Goal: Task Accomplishment & Management: Manage account settings

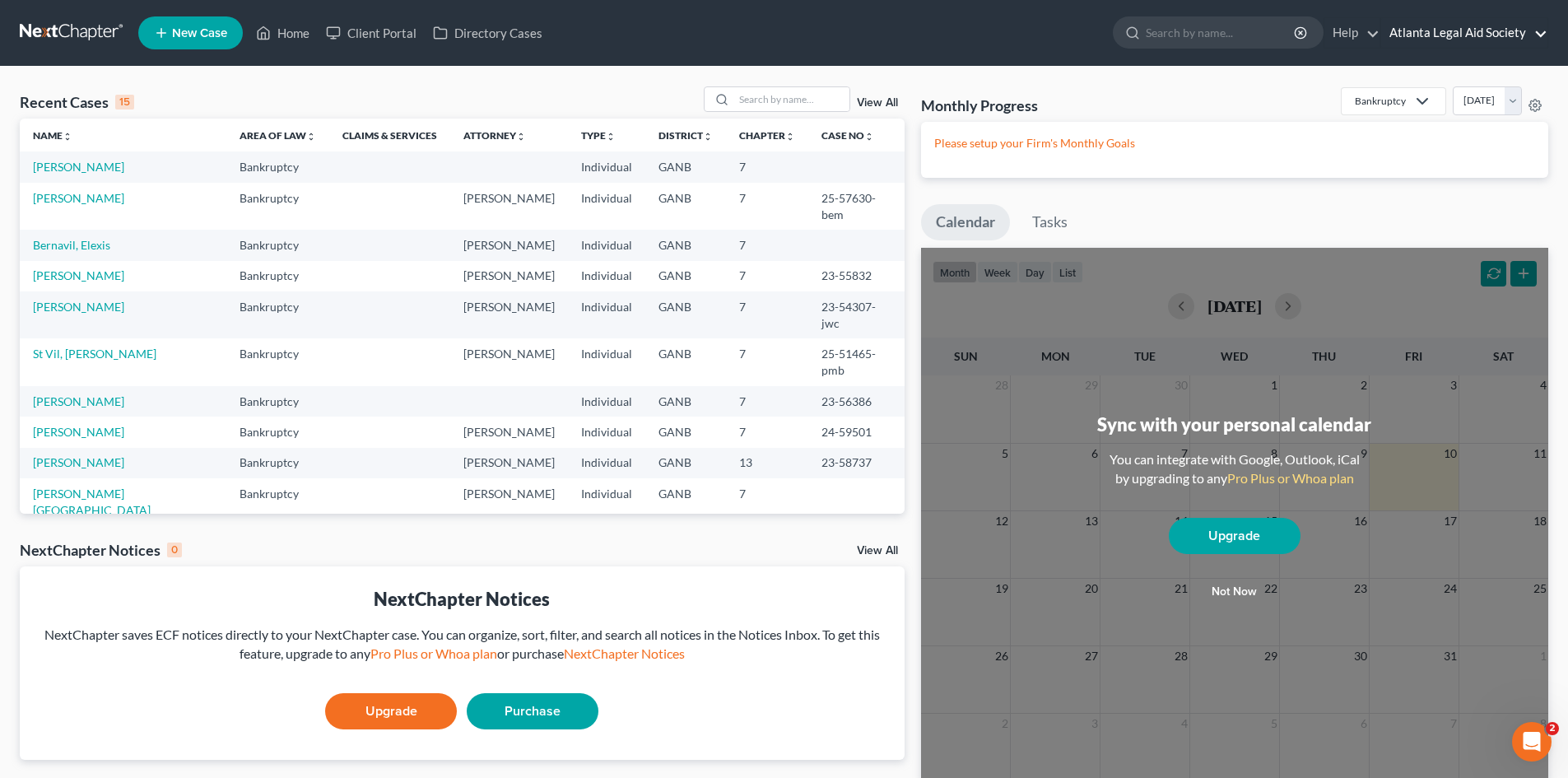
click at [1544, 27] on link "Atlanta Legal Aid Society" at bounding box center [1464, 33] width 166 height 30
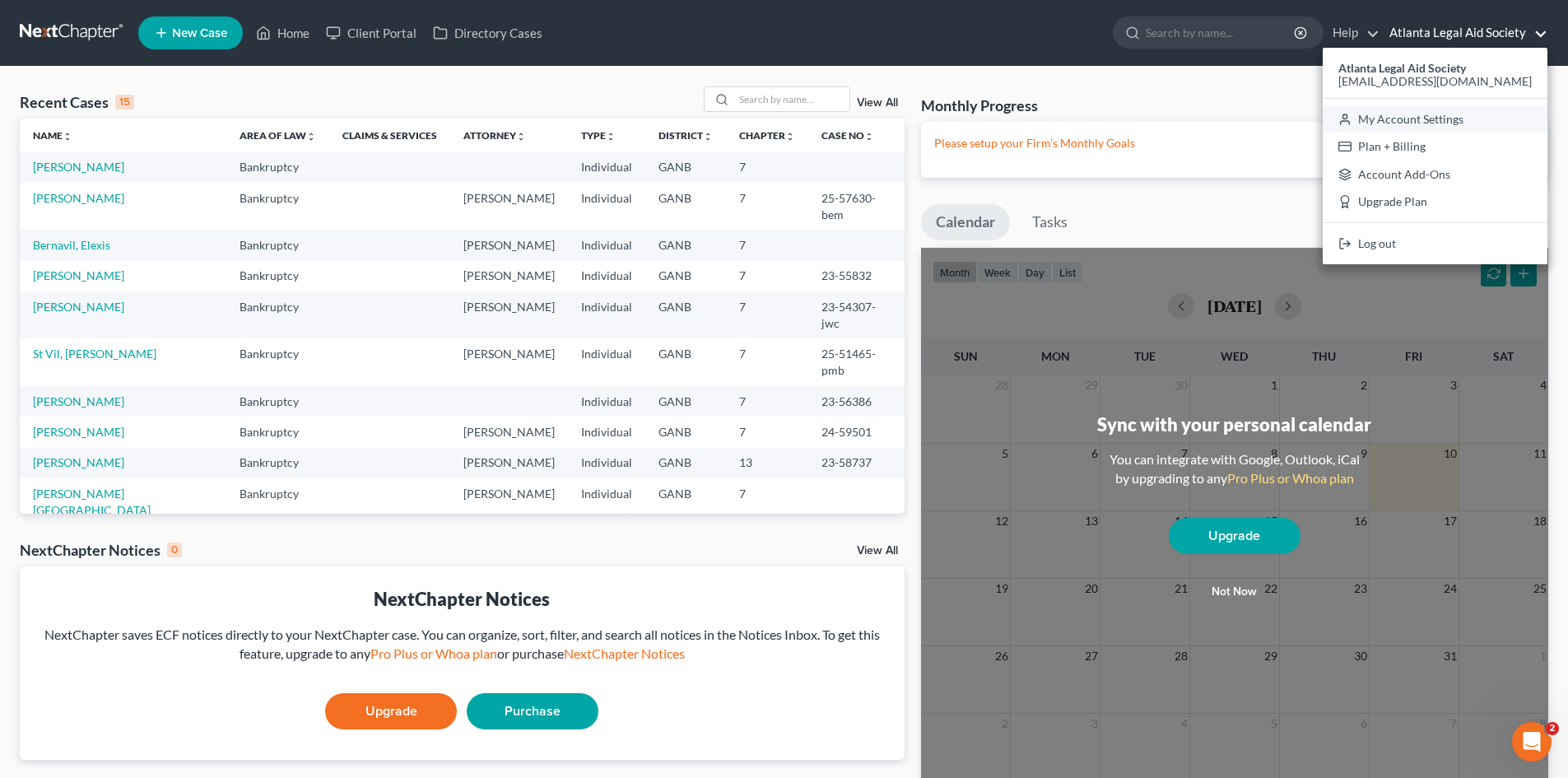
click at [1405, 123] on link "My Account Settings" at bounding box center [1435, 120] width 224 height 28
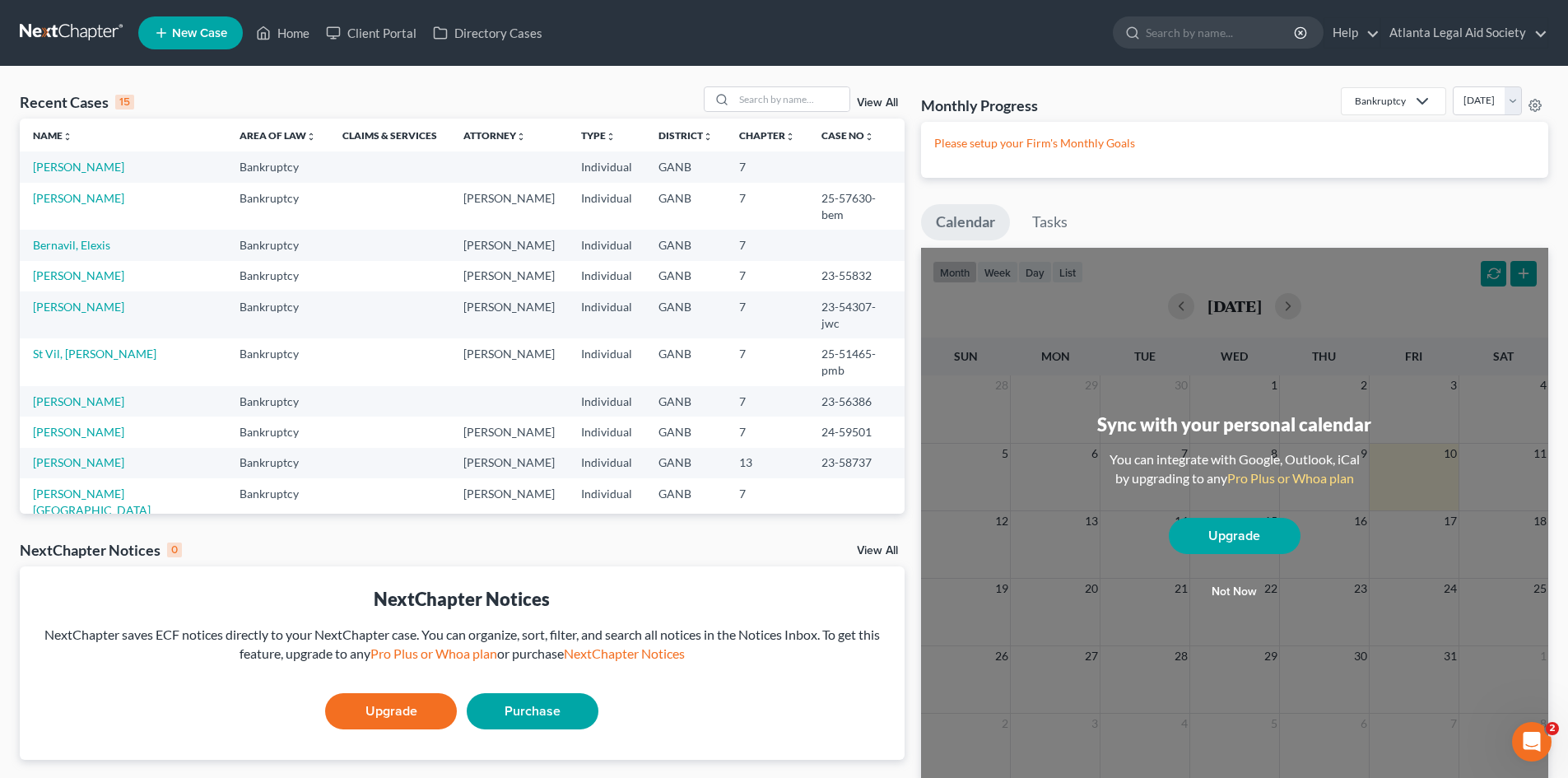
select select "24"
select select "10"
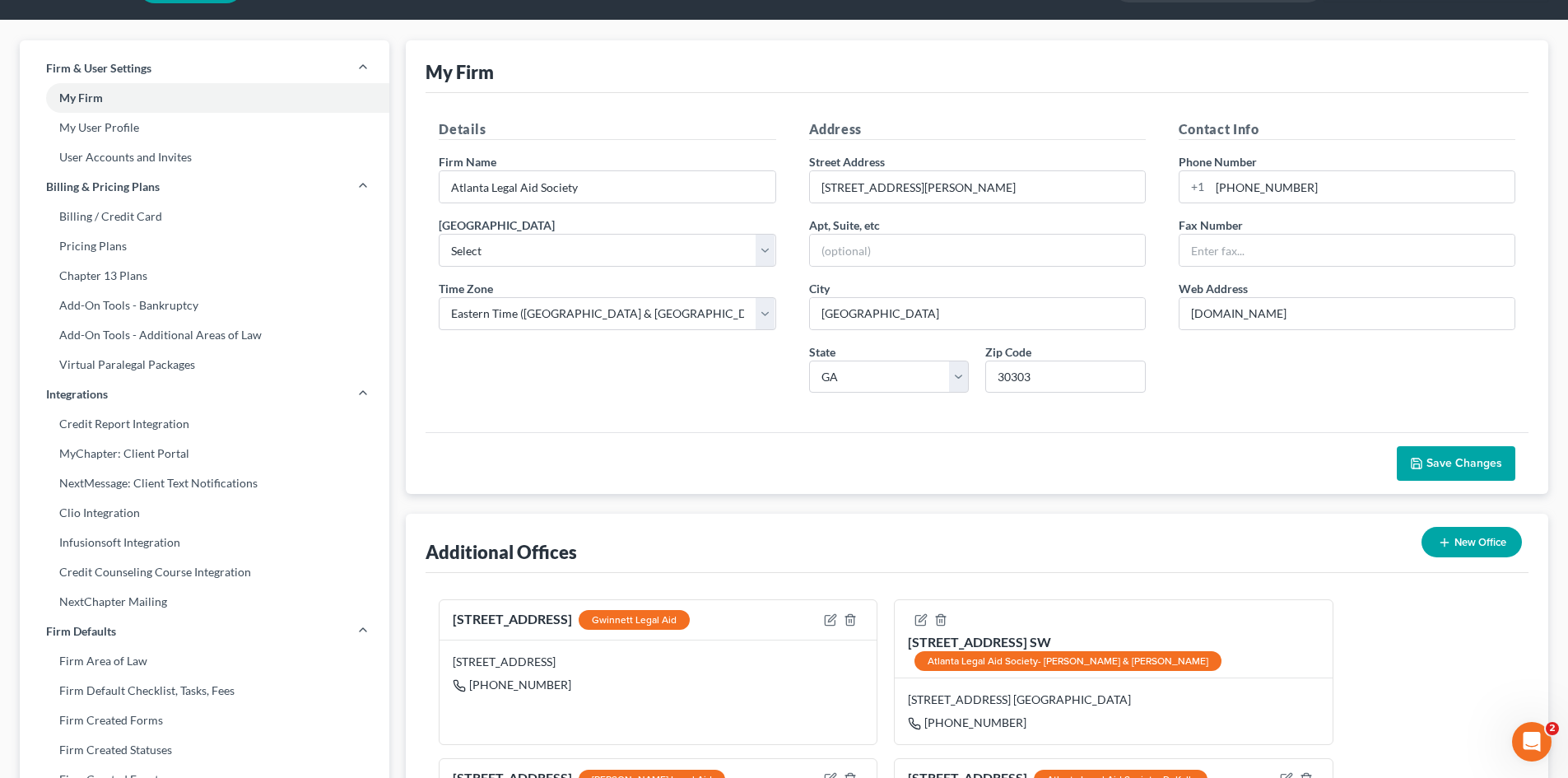
scroll to position [83, 0]
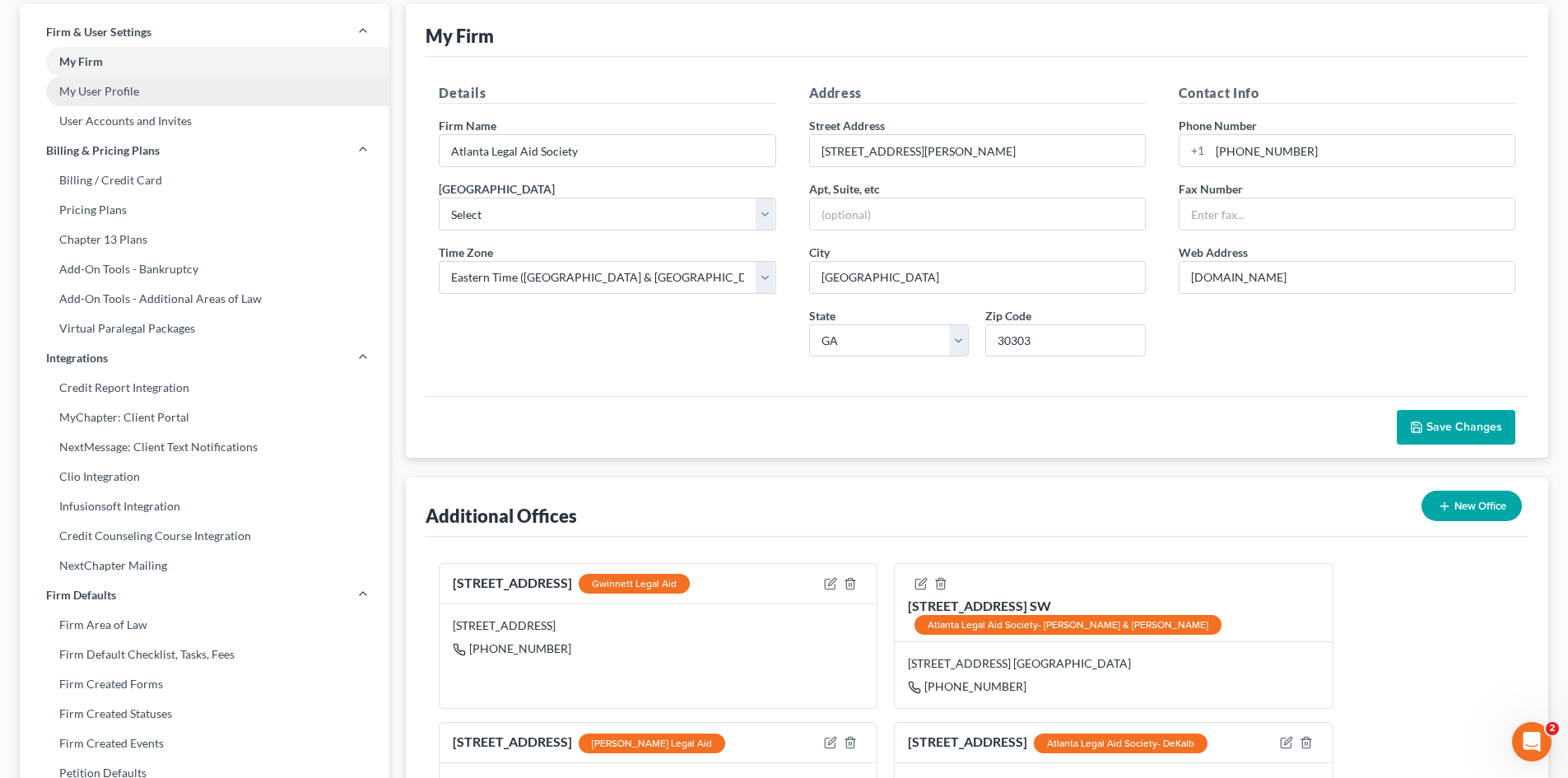
click at [123, 87] on link "My User Profile" at bounding box center [205, 92] width 370 height 30
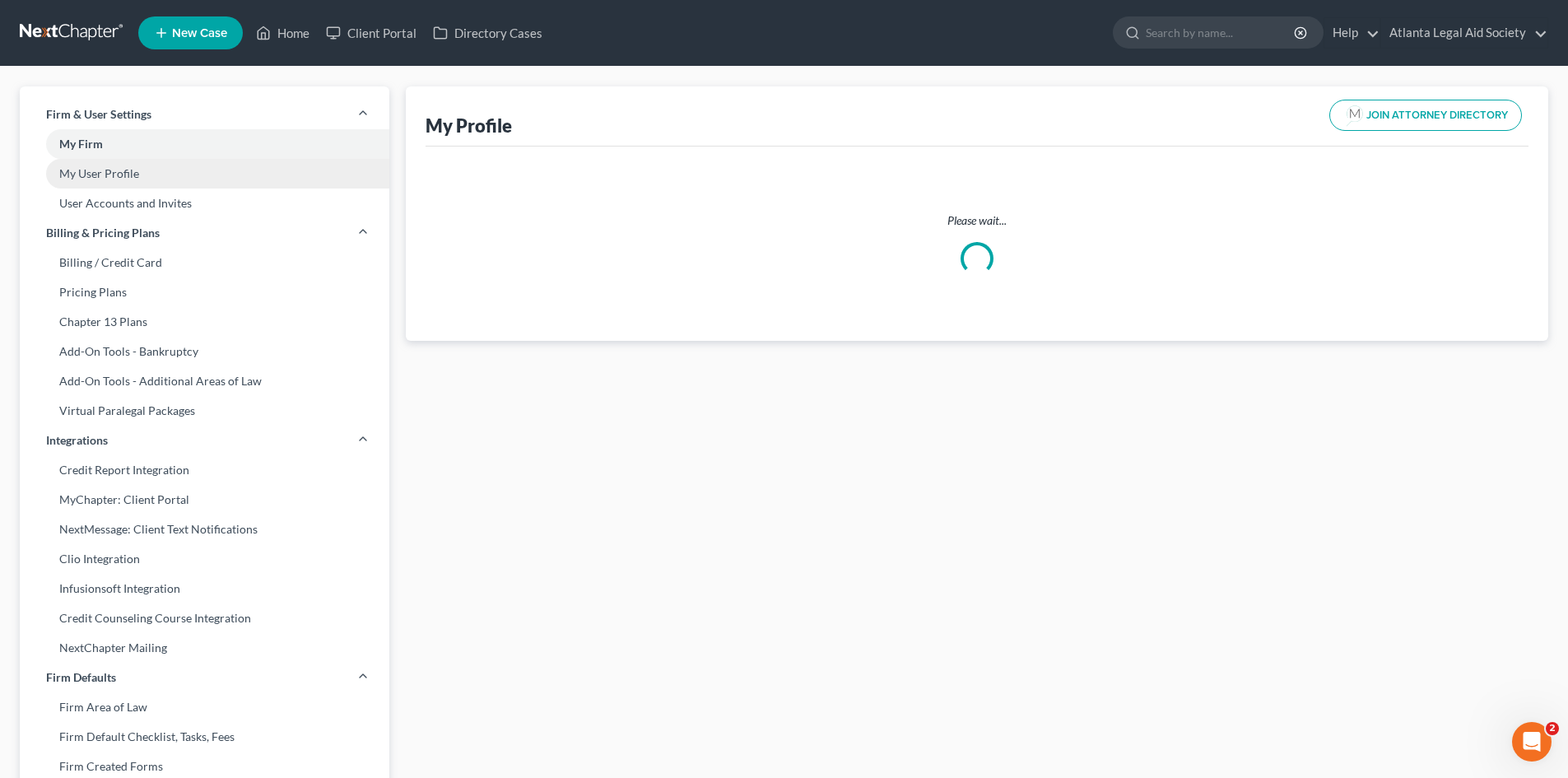
select select "10"
select select "19"
select select "attorney"
select select "0"
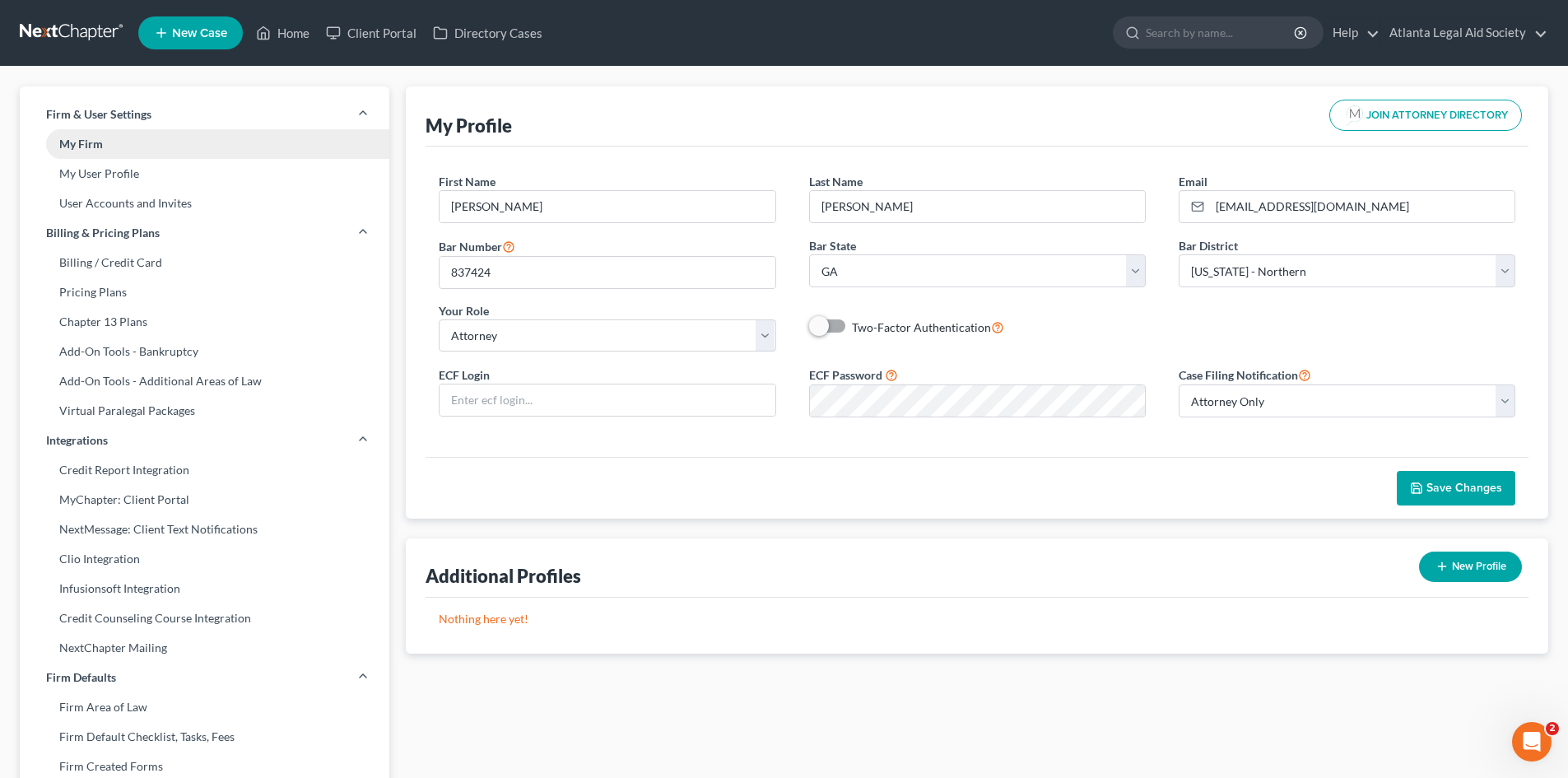
click at [79, 138] on link "My Firm" at bounding box center [205, 144] width 370 height 30
select select "19"
select select "24"
select select "10"
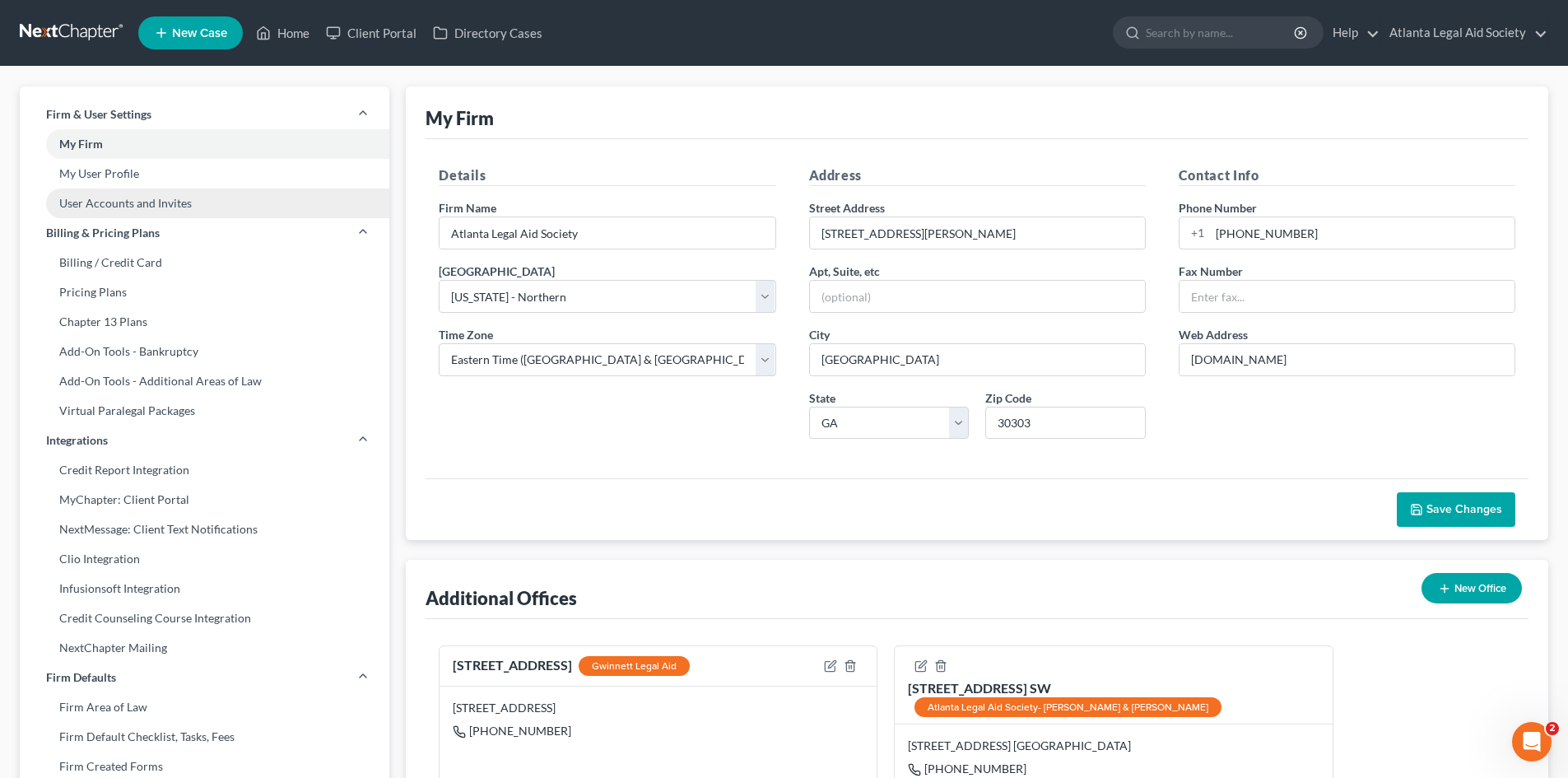
click at [120, 202] on link "User Accounts and Invites" at bounding box center [205, 203] width 370 height 30
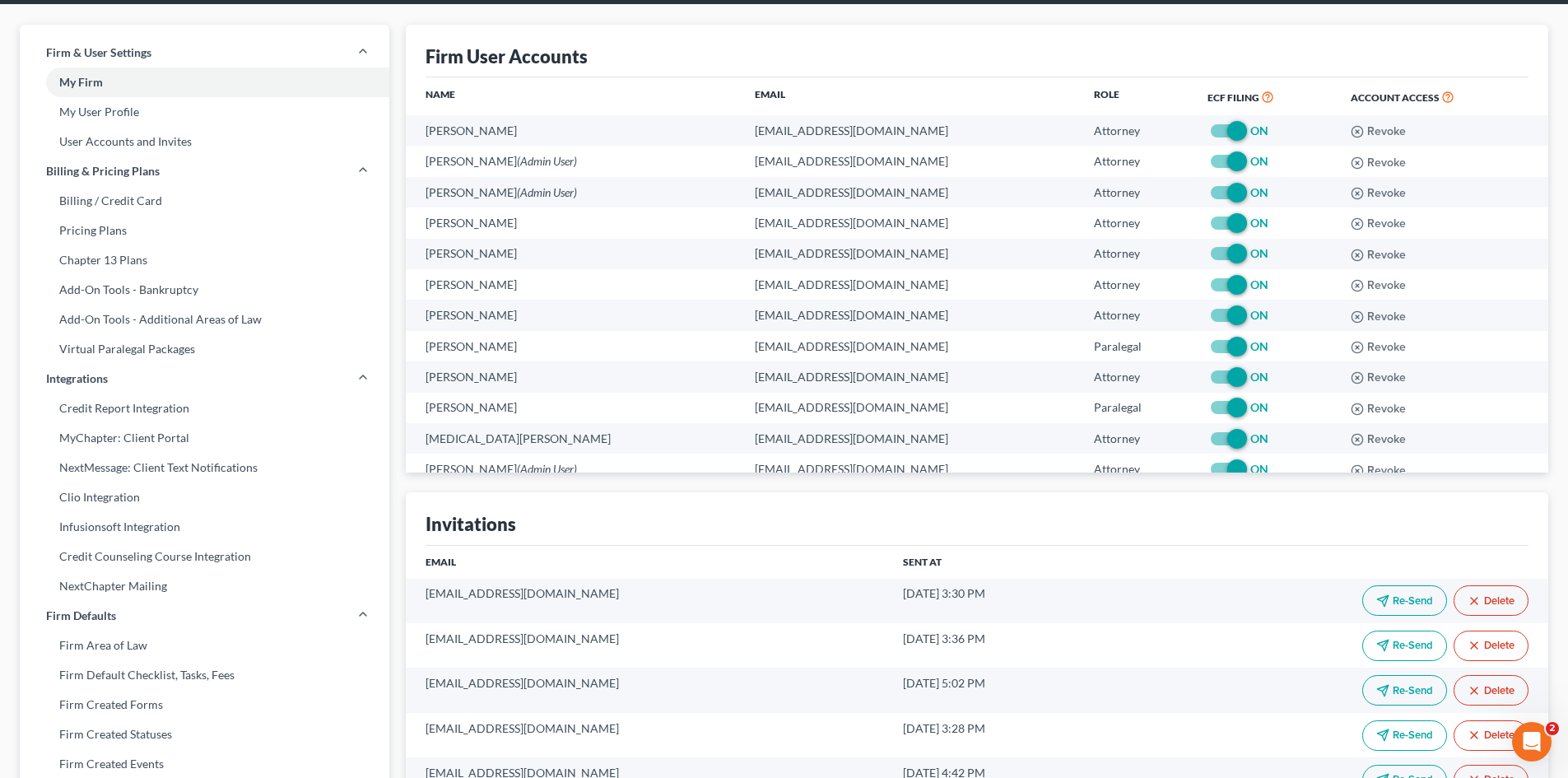
scroll to position [247, 0]
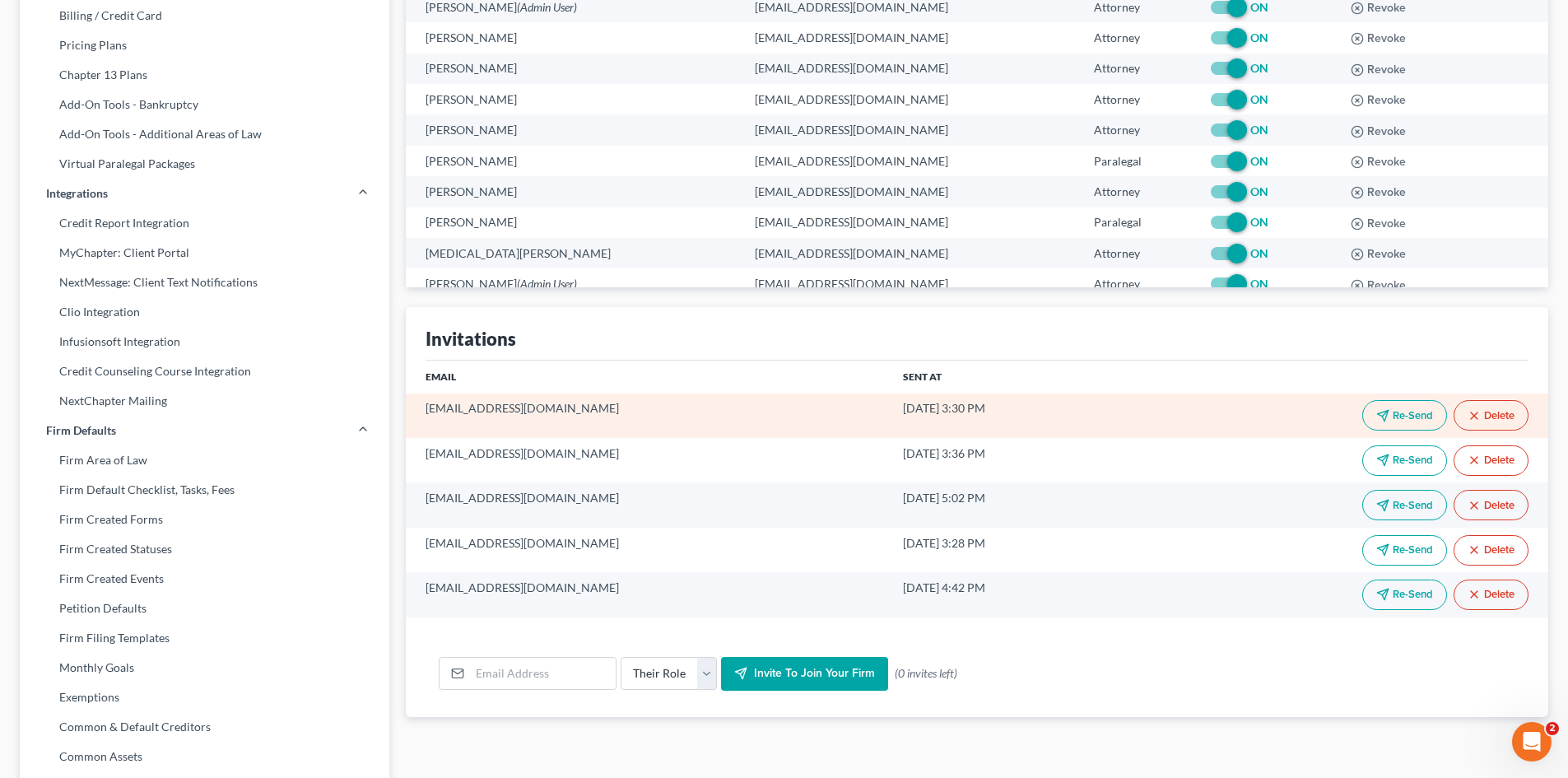
click at [1495, 417] on button "Delete" at bounding box center [1490, 415] width 75 height 31
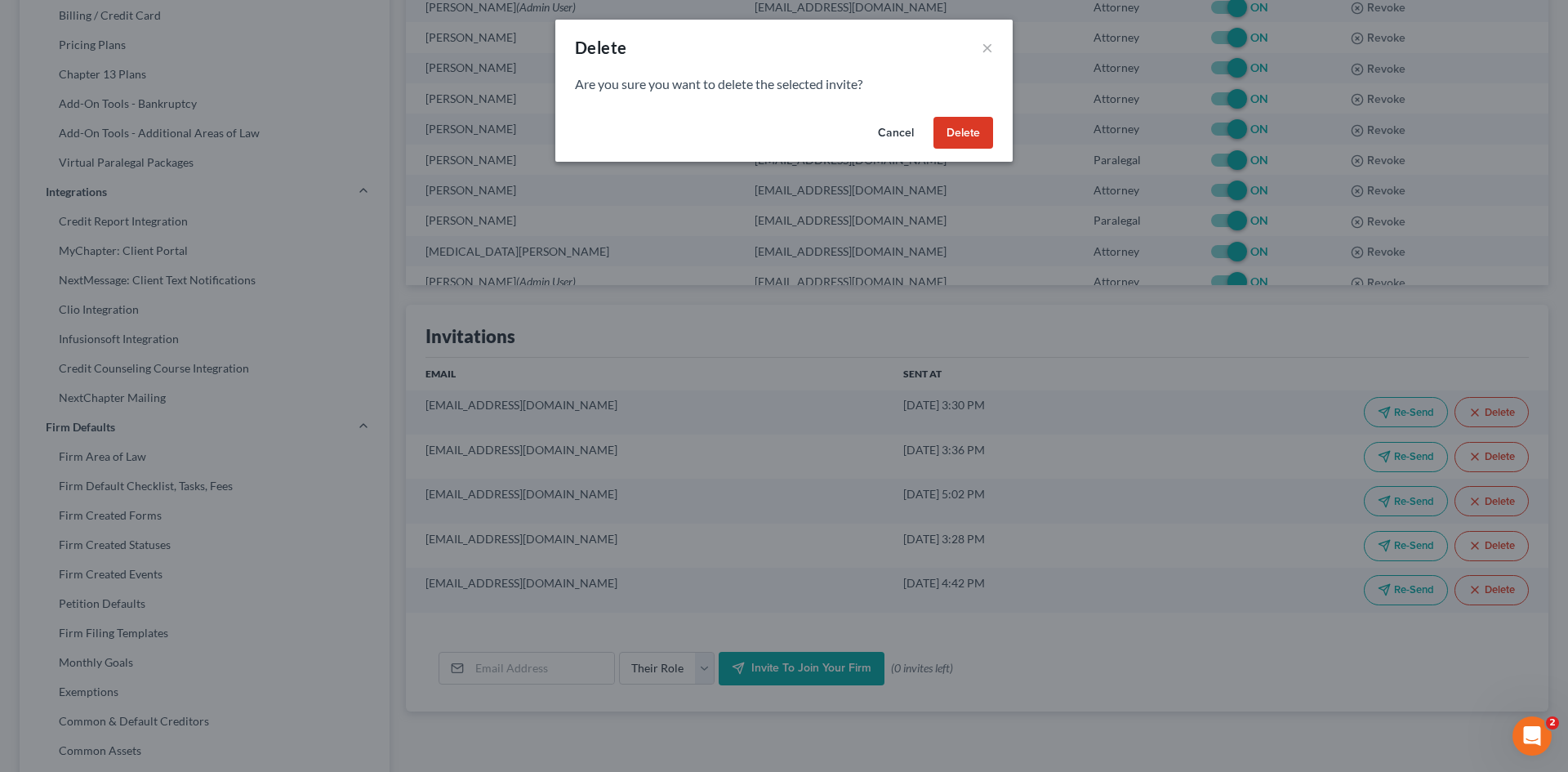
click at [956, 127] on button "Delete" at bounding box center [963, 133] width 60 height 33
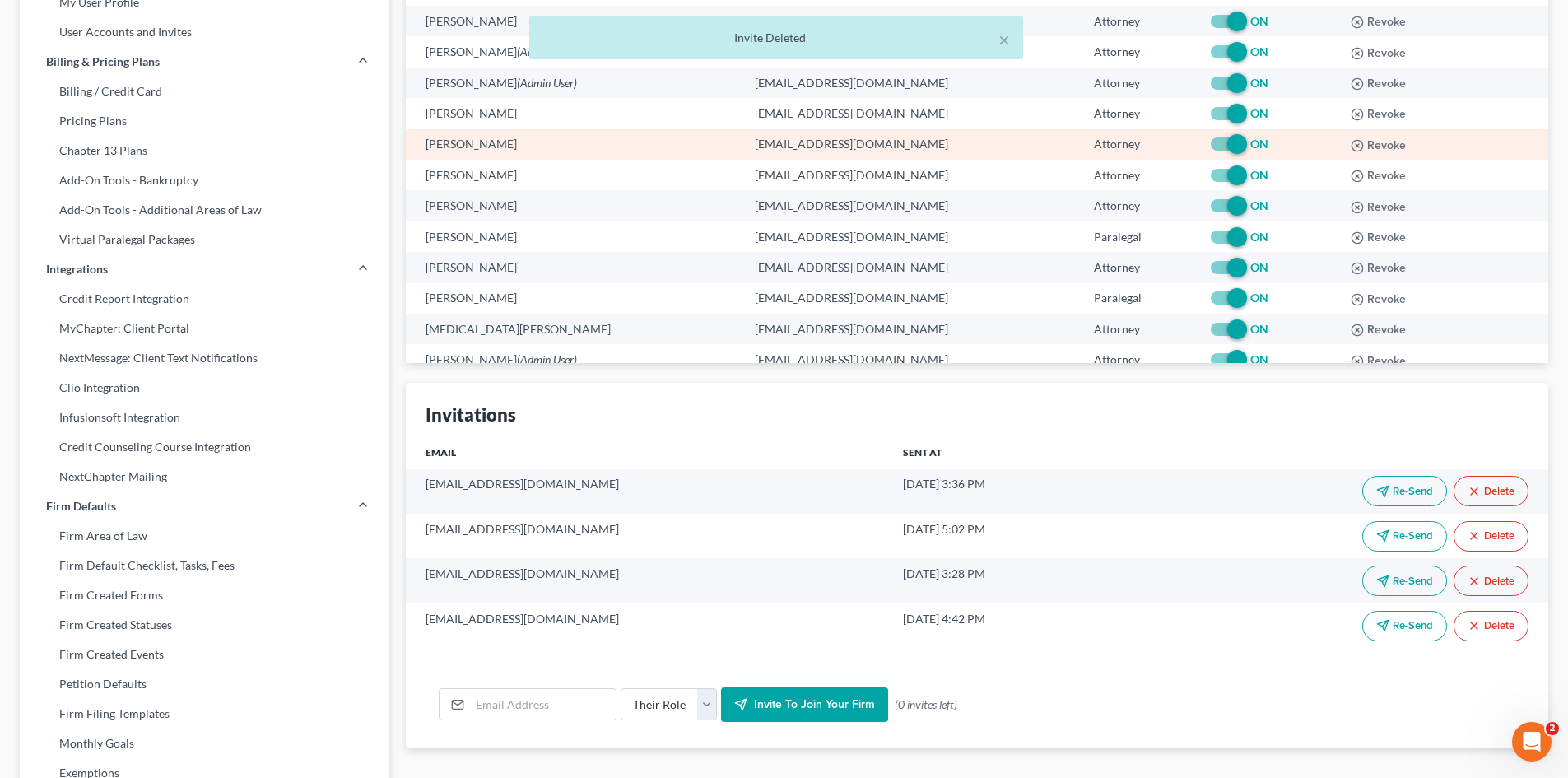
scroll to position [0, 0]
